Goal: Task Accomplishment & Management: Complete application form

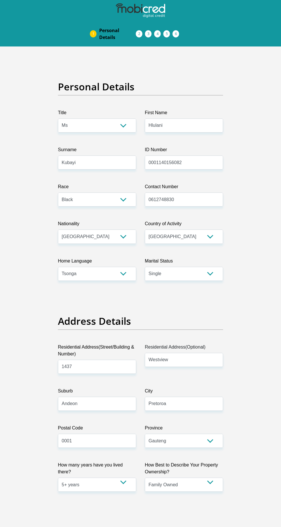
select select "Ms"
select select "1"
select select "ZAF"
select select "tso"
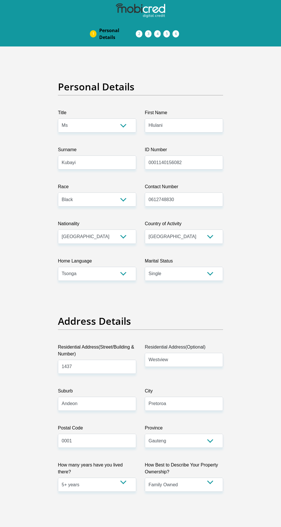
select select "2"
select select "Gauteng"
select select "5"
select select "parents"
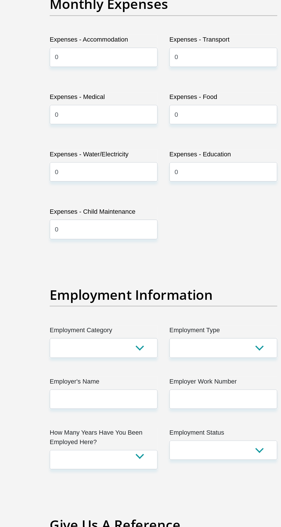
select select "27"
click at [58, 390] on select "AGRICULTURE ALCOHOL & TOBACCO CONSTRUCTION MATERIALS METALLURGY EQUIPMENT FOR R…" at bounding box center [97, 397] width 78 height 14
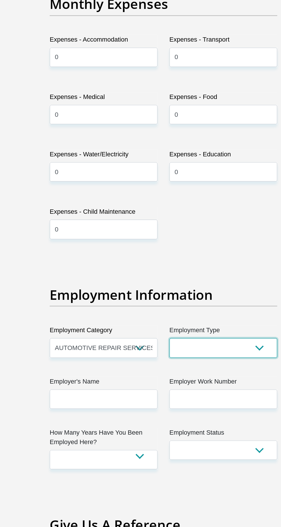
click at [194, 390] on select "College/Lecturer Craft Seller Creative Driver Executive Farmer Forces - Non Com…" at bounding box center [184, 397] width 78 height 14
select select "Student"
click at [145, 390] on select "College/Lecturer Craft Seller Creative Driver Executive Farmer Forces - Non Com…" at bounding box center [184, 397] width 78 height 14
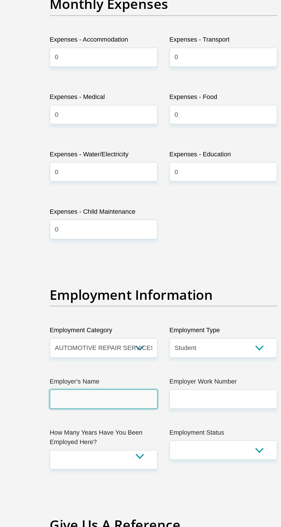
click at [61, 428] on input "Employer's Name" at bounding box center [97, 435] width 78 height 14
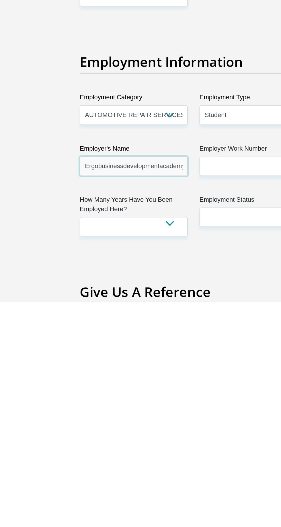
scroll to position [0, 1]
click at [67, 422] on input "Ergobusinessdevelopmentacademy" at bounding box center [97, 429] width 78 height 14
click at [70, 422] on input "Ergobusinessdevelopmentacademy" at bounding box center [97, 429] width 78 height 14
click at [68, 422] on input "Ergobusinessdevelopmentacademy" at bounding box center [97, 429] width 78 height 14
click at [89, 422] on input "Ergobusinessdevelopmentacademy" at bounding box center [97, 429] width 78 height 14
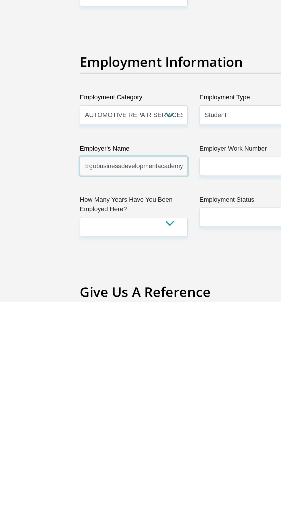
click at [85, 422] on input "Ergobusinessdevelopmentacademy" at bounding box center [97, 429] width 78 height 14
click at [87, 422] on input "Ergobusinessdevelopmentacademy" at bounding box center [97, 429] width 78 height 14
type input "Ergobusinessdevelopmentacademy"
click at [183, 413] on label "Employer Work Number" at bounding box center [184, 417] width 78 height 9
click at [183, 422] on input "Employer Work Number" at bounding box center [184, 429] width 78 height 14
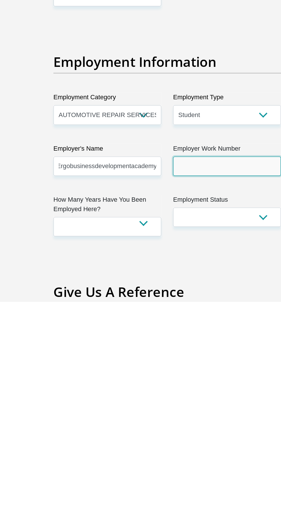
scroll to position [0, 0]
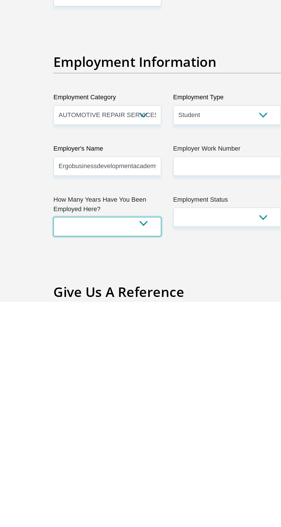
click at [61, 466] on select "less than 1 year 1-3 years 3-5 years 5+ years" at bounding box center [97, 473] width 78 height 14
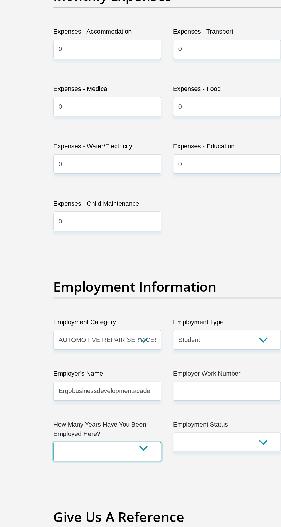
select select "24"
click at [58, 466] on select "less than 1 year 1-3 years 3-5 years 5+ years" at bounding box center [97, 473] width 78 height 14
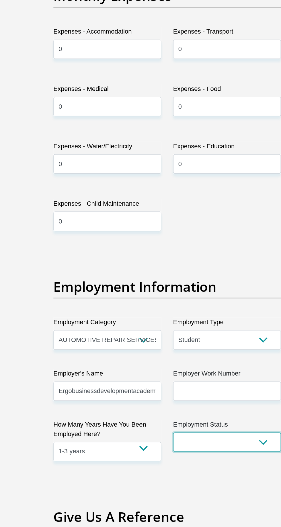
click at [194, 459] on select "Permanent/Full-time Part-time/Casual [DEMOGRAPHIC_DATA] Worker Self-Employed Ho…" at bounding box center [184, 466] width 78 height 14
select select "7"
click at [145, 459] on select "Permanent/Full-time Part-time/Casual [DEMOGRAPHIC_DATA] Worker Self-Employed Ho…" at bounding box center [184, 466] width 78 height 14
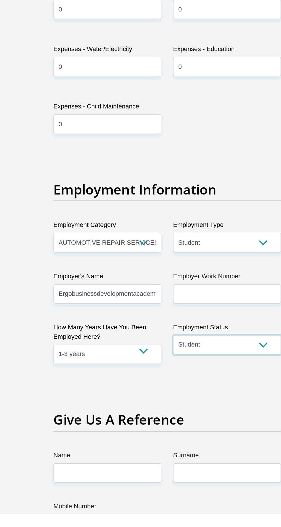
scroll to position [861, 0]
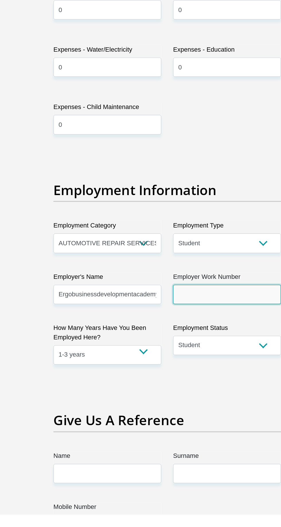
click at [211, 361] on input "Employer Work Number" at bounding box center [184, 368] width 78 height 14
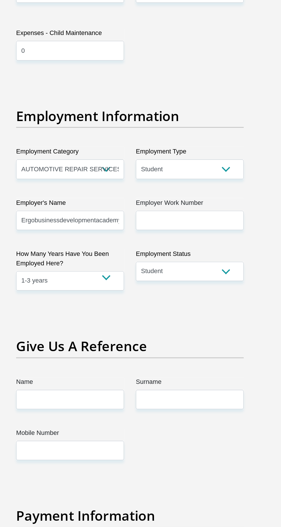
scroll to position [924, 0]
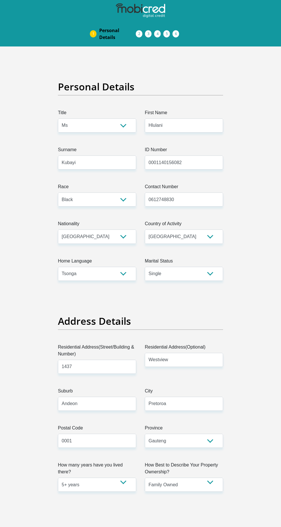
select select "Ms"
select select "1"
select select "ZAF"
select select "tso"
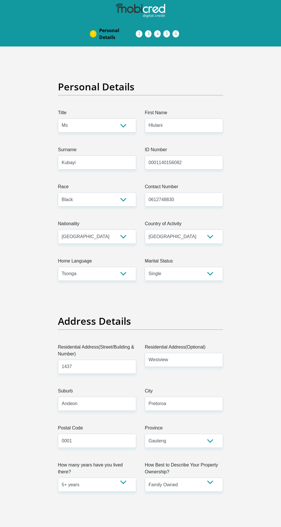
select select "2"
select select "Gauteng"
select select "5"
select select "parents"
select select "27"
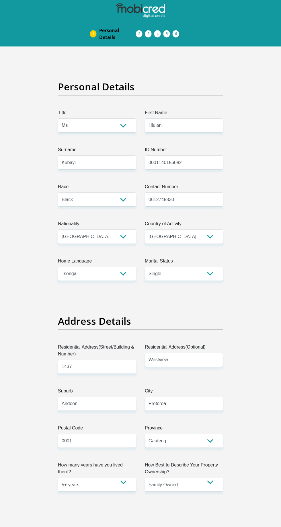
select select "Student"
select select "24"
select select "7"
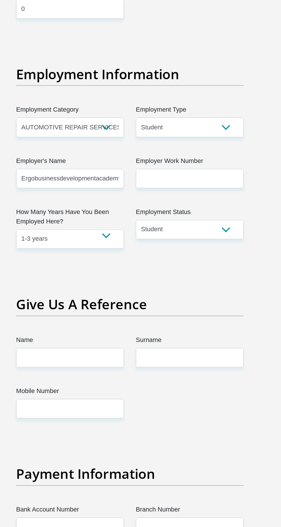
scroll to position [955, 0]
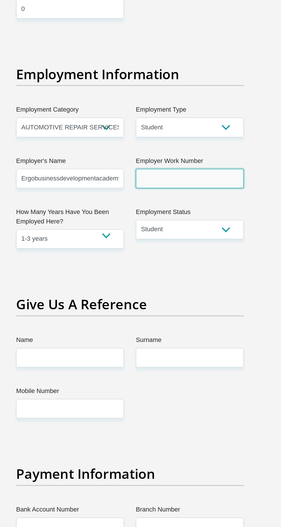
click at [208, 267] on input "Employer Work Number" at bounding box center [184, 274] width 78 height 14
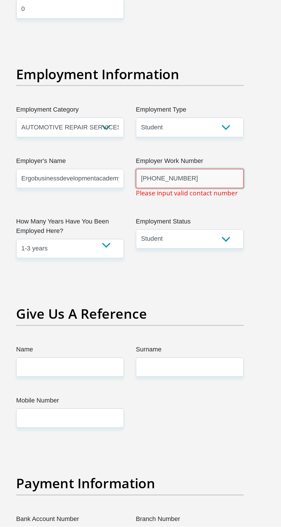
click at [169, 268] on input "+27 11 742 1019" at bounding box center [184, 275] width 78 height 14
click at [166, 268] on input "+27 11 742 1019" at bounding box center [184, 275] width 78 height 14
click at [175, 268] on input "+27 11 742 1019" at bounding box center [184, 275] width 78 height 14
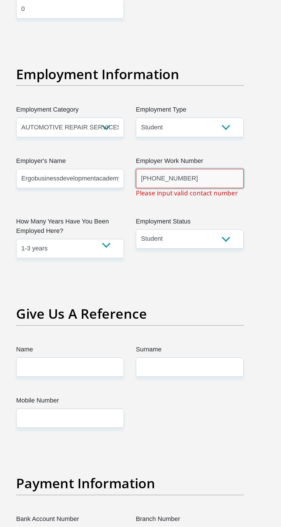
click at [172, 268] on input "+27 11 742 1019" at bounding box center [184, 275] width 78 height 14
click at [162, 268] on input "+27 11 7421019" at bounding box center [184, 275] width 78 height 14
click at [165, 268] on input "+27 11 7421019" at bounding box center [184, 275] width 78 height 14
click at [155, 268] on input "+27 117421019" at bounding box center [184, 275] width 78 height 14
click at [160, 268] on input "+27 117421019" at bounding box center [184, 275] width 78 height 14
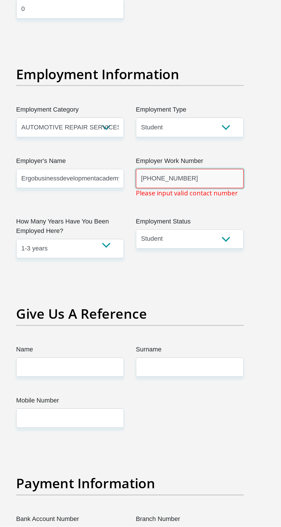
click at [158, 268] on input "+27 117421019" at bounding box center [184, 275] width 78 height 14
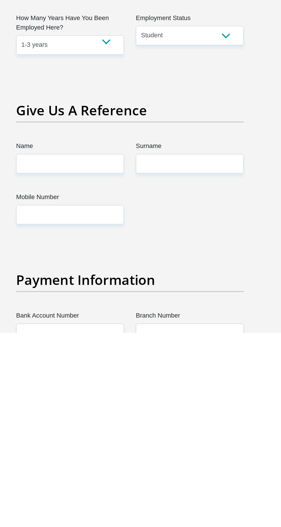
type input "0117421019"
click at [68, 398] on input "Name" at bounding box center [97, 405] width 78 height 14
type input "Kelebogile"
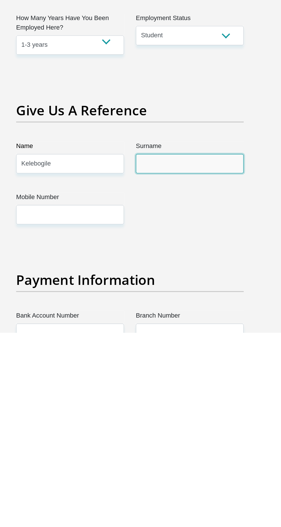
click at [207, 398] on input "Surname" at bounding box center [184, 405] width 78 height 14
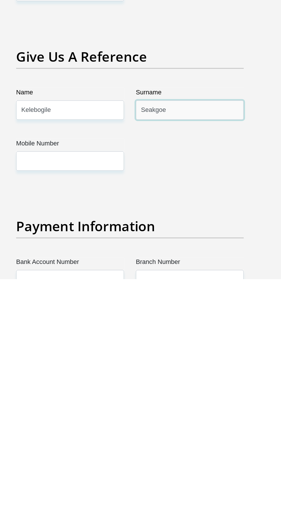
type input "Seakgoe"
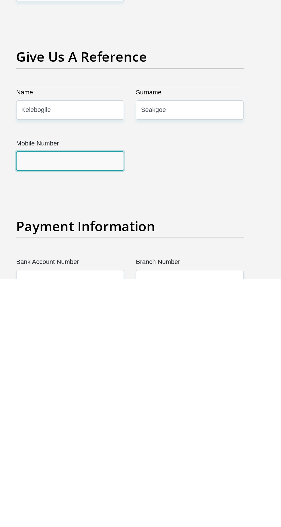
click at [64, 435] on input "Mobile Number" at bounding box center [97, 442] width 78 height 14
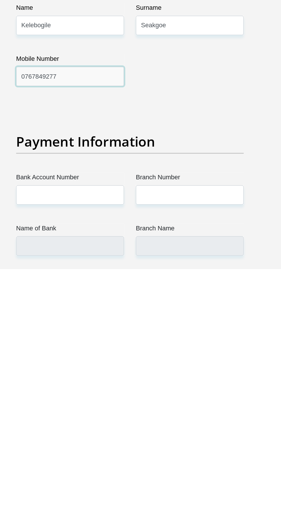
scroll to position [1011, 0]
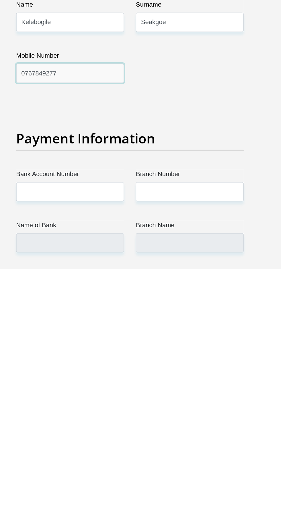
type input "0767849277"
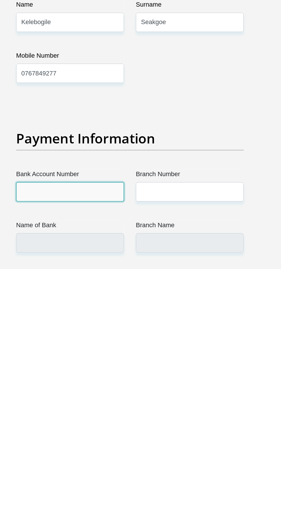
click at [69, 465] on input "Bank Account Number" at bounding box center [97, 472] width 78 height 14
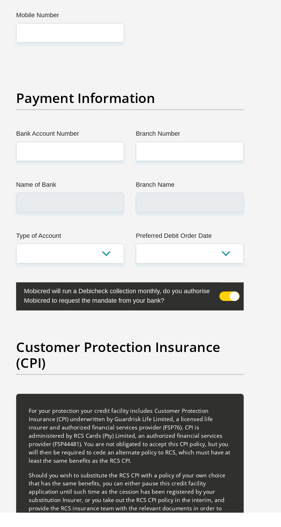
scroll to position [1228, 0]
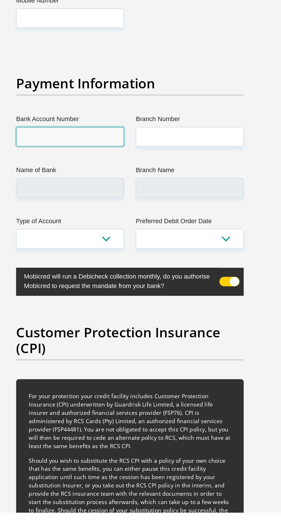
click at [67, 248] on input "Bank Account Number" at bounding box center [97, 255] width 78 height 14
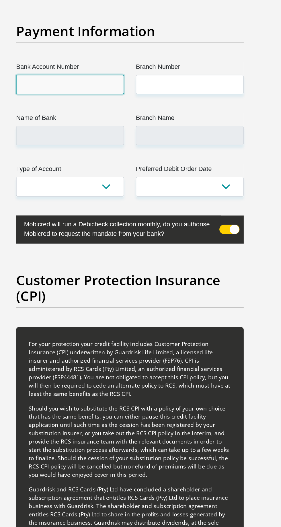
scroll to position [1276, 0]
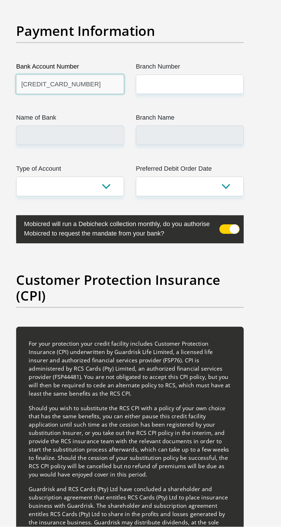
type input "5196120347420571"
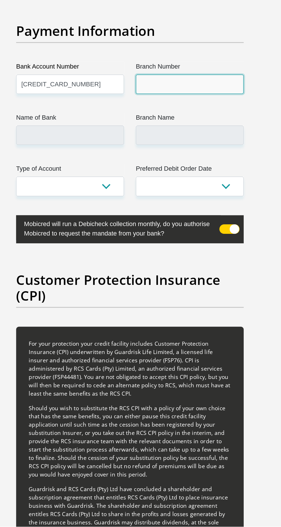
click at [155, 199] on input "Branch Number" at bounding box center [184, 206] width 78 height 14
